Goal: Transaction & Acquisition: Purchase product/service

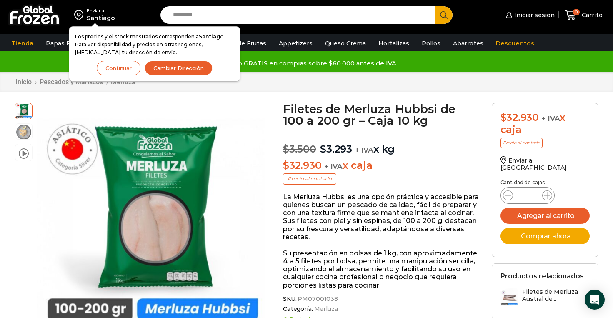
click at [170, 70] on button "Cambiar Dirección" at bounding box center [179, 68] width 68 height 15
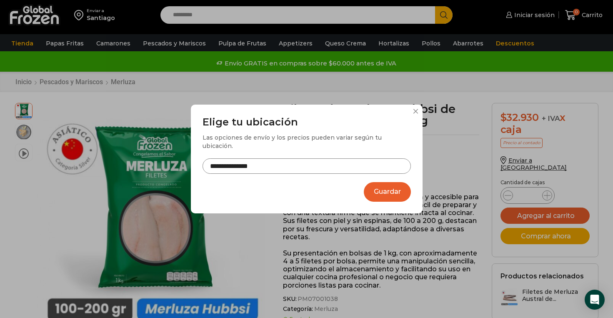
click at [294, 164] on input "**********" at bounding box center [306, 165] width 208 height 15
click at [412, 114] on div "**********" at bounding box center [307, 159] width 232 height 109
click at [417, 114] on button at bounding box center [415, 111] width 5 height 5
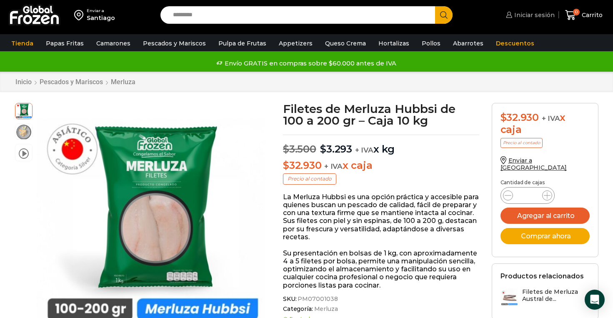
click at [530, 12] on span "Iniciar sesión" at bounding box center [533, 15] width 42 height 8
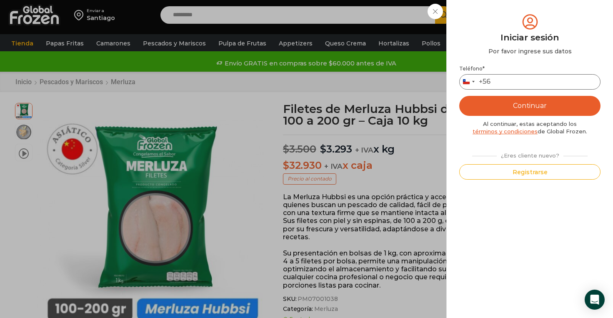
click at [506, 86] on input "Teléfono *" at bounding box center [529, 81] width 141 height 15
click at [510, 153] on div "¿Eres cliente nuevo?" at bounding box center [530, 154] width 124 height 11
click at [506, 84] on input "Teléfono *" at bounding box center [529, 81] width 141 height 15
type input "*********"
click at [532, 105] on button "Continuar" at bounding box center [529, 106] width 141 height 20
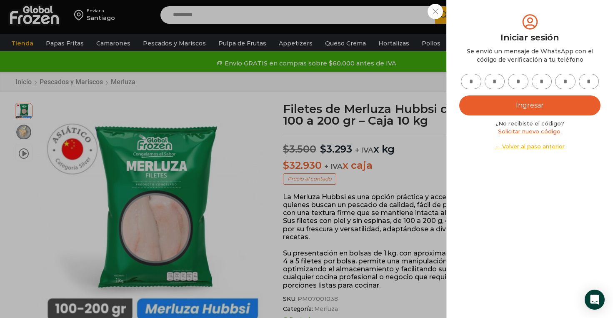
click at [475, 84] on input "text" at bounding box center [471, 81] width 20 height 15
type input "*"
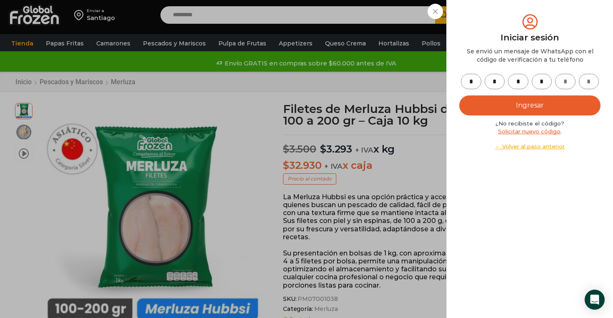
type input "*"
click at [534, 99] on button "Ingresar" at bounding box center [529, 105] width 141 height 20
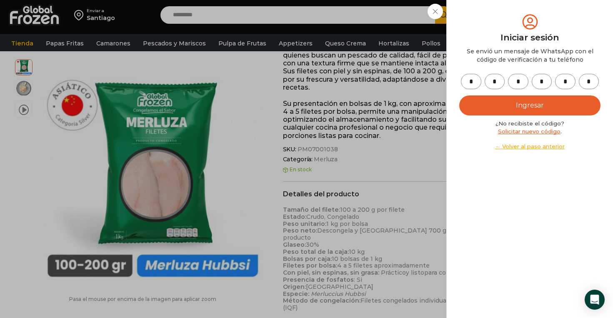
scroll to position [151, 0]
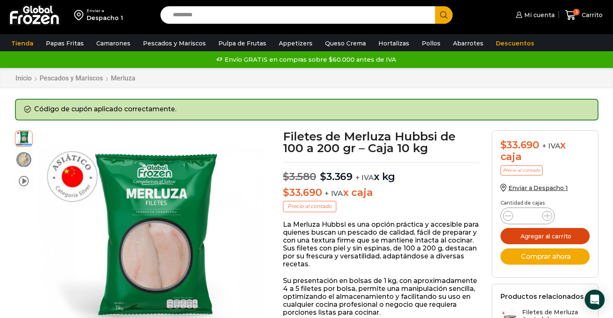
click at [565, 237] on button "Agregar al carrito" at bounding box center [544, 236] width 89 height 16
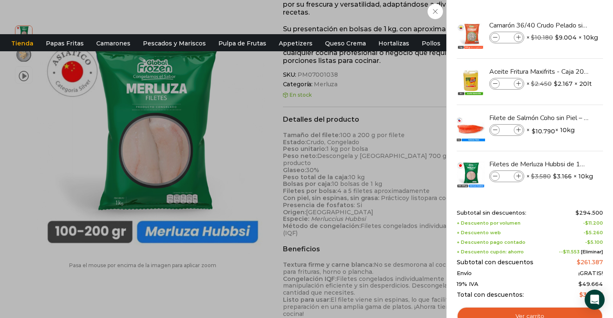
scroll to position [253, 0]
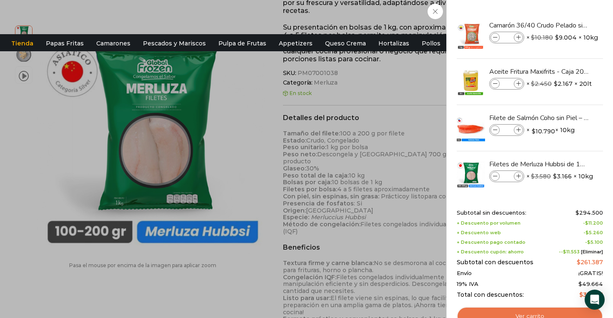
click at [511, 312] on link "Ver carrito" at bounding box center [529, 316] width 146 height 19
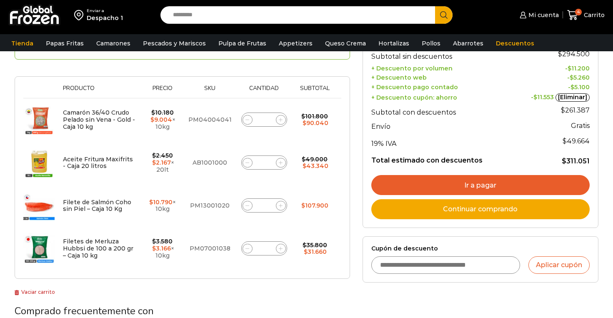
scroll to position [158, 0]
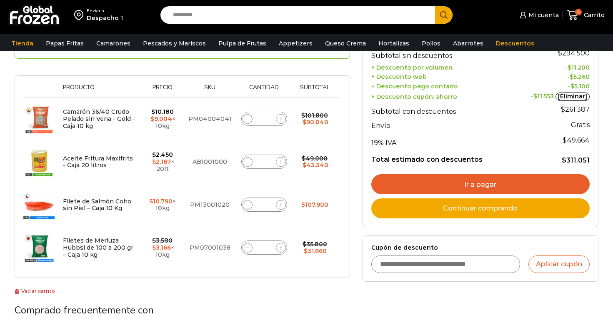
click at [248, 122] on span at bounding box center [247, 119] width 10 height 10
type input "*"
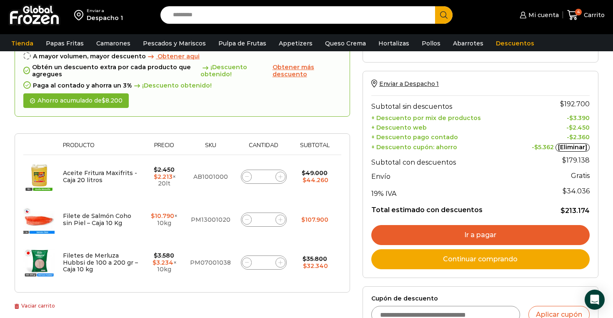
scroll to position [140, 0]
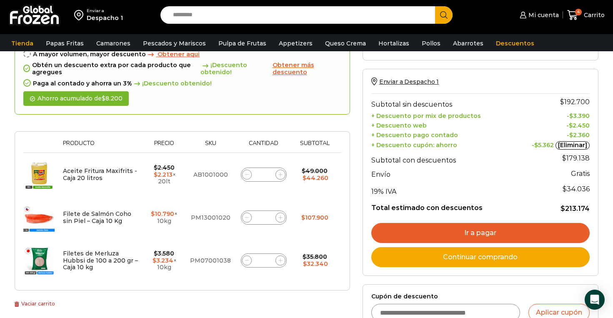
click at [246, 177] on span at bounding box center [247, 175] width 10 height 10
type input "*"
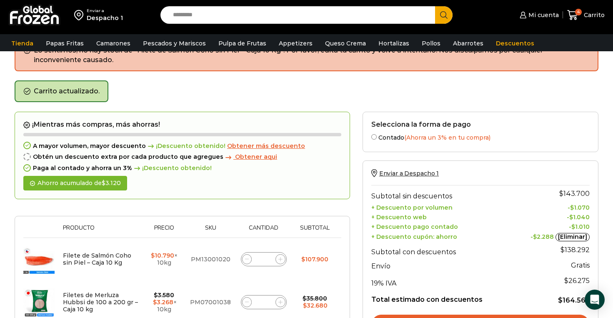
scroll to position [47, 0]
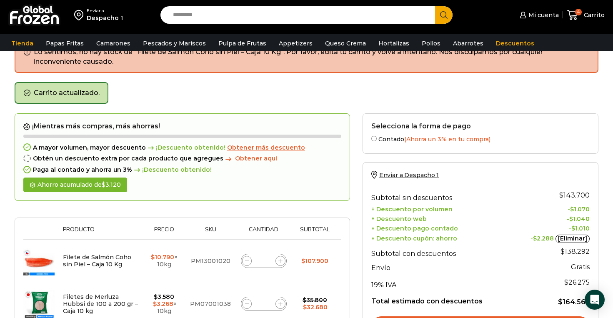
click at [243, 258] on span at bounding box center [247, 261] width 10 height 10
type input "*"
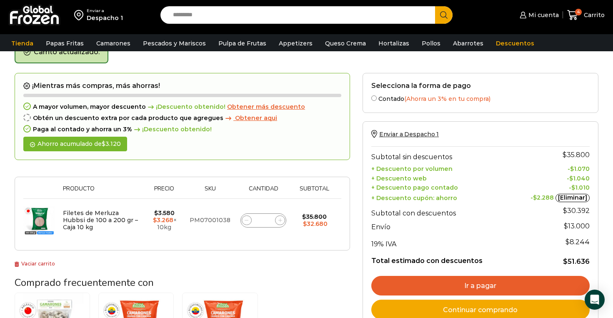
click at [279, 218] on icon at bounding box center [280, 220] width 4 height 4
type input "*"
